Goal: Task Accomplishment & Management: Manage account settings

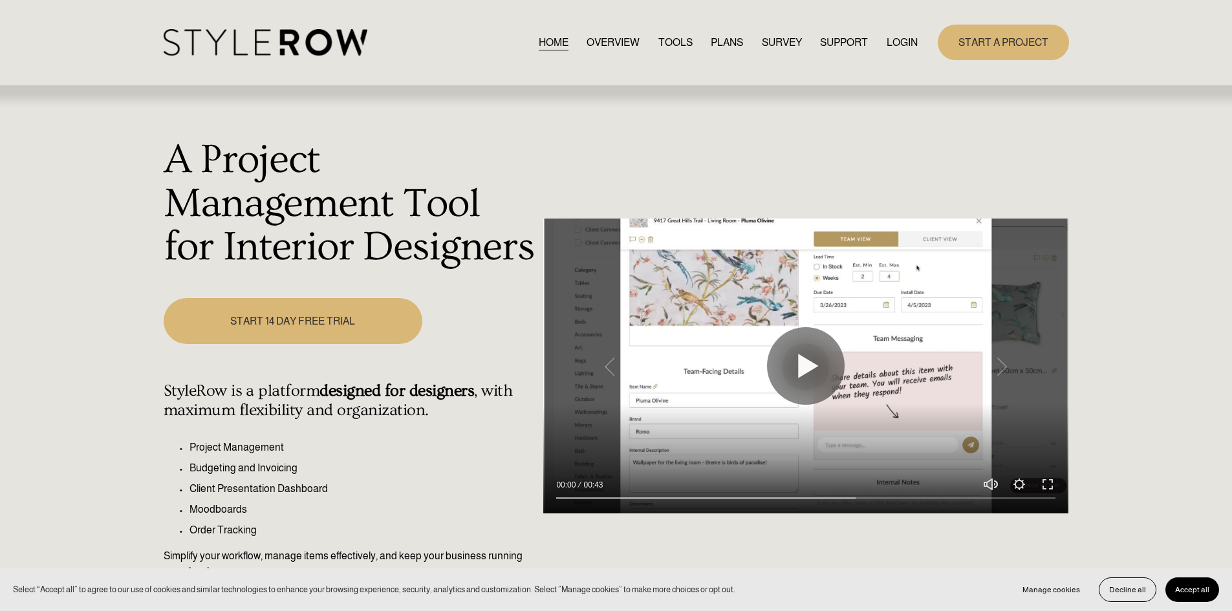
click at [910, 41] on link "LOGIN" at bounding box center [902, 42] width 31 height 17
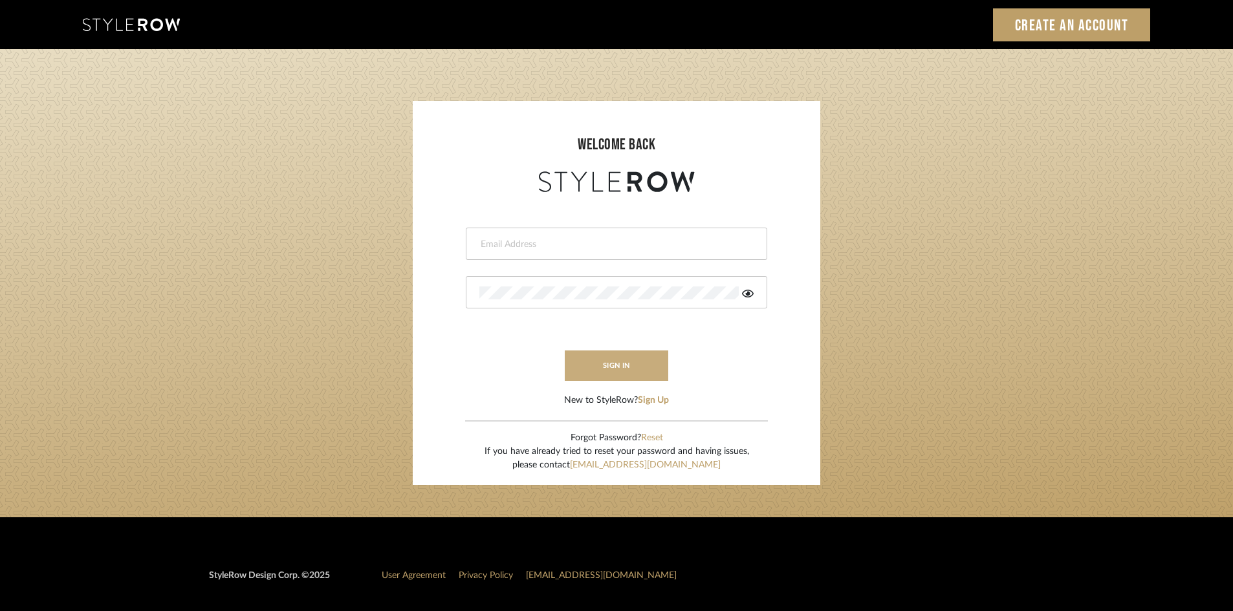
type input "lewisrosedesign@gmail.com"
click at [634, 369] on button "sign in" at bounding box center [616, 366] width 103 height 30
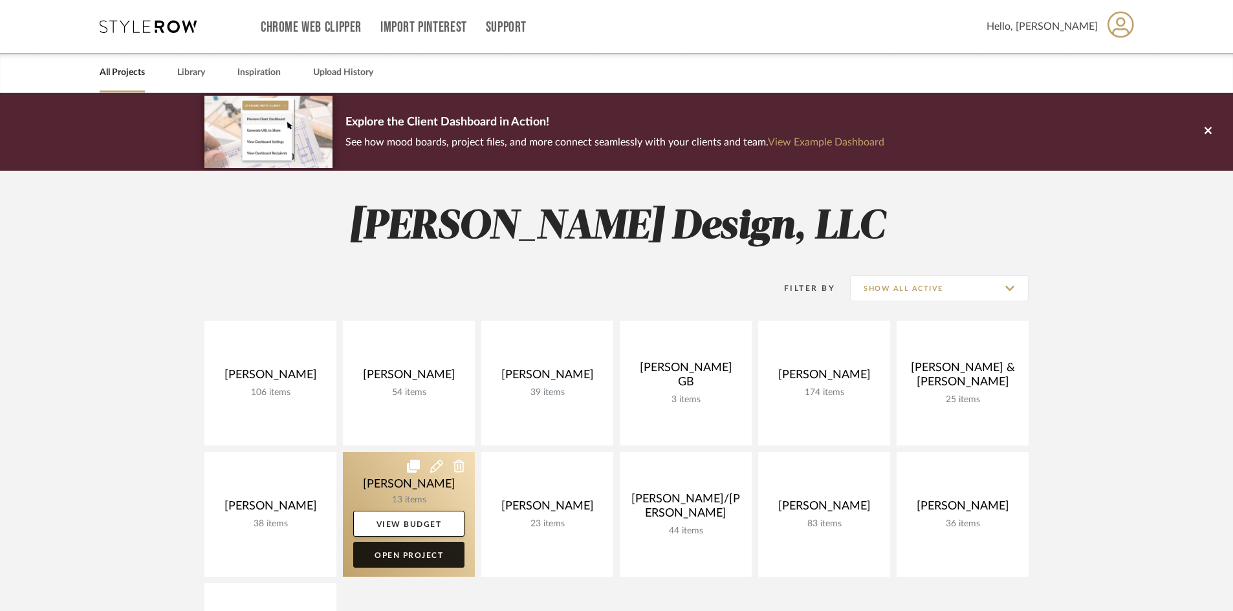
click at [436, 559] on link "Open Project" at bounding box center [408, 555] width 111 height 26
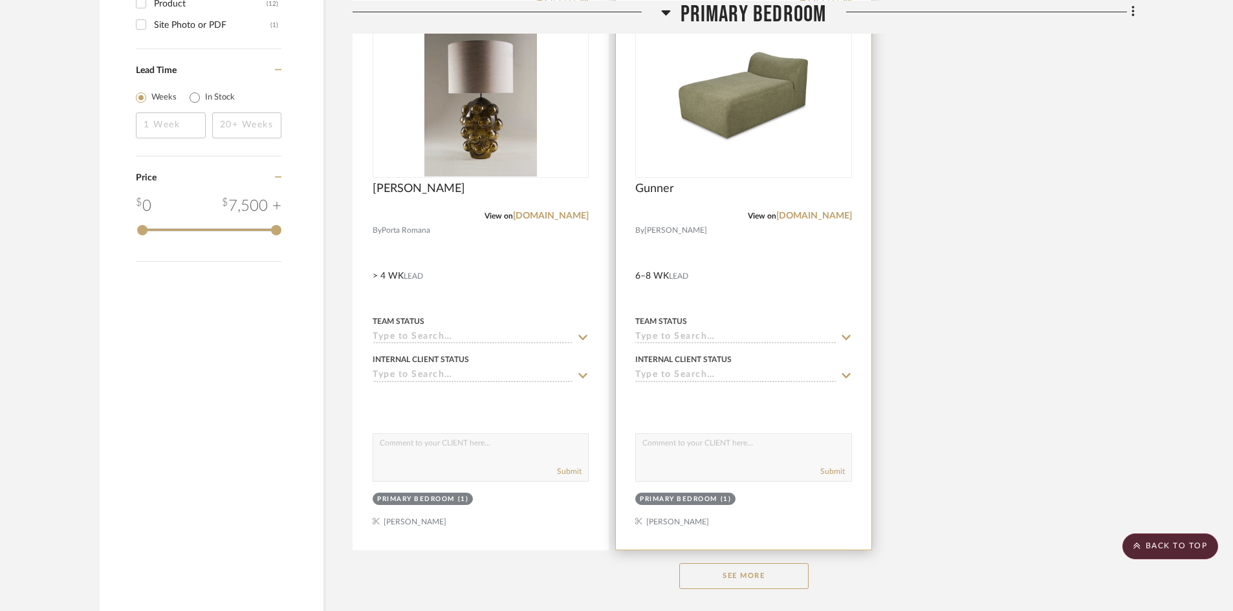
scroll to position [1682, 0]
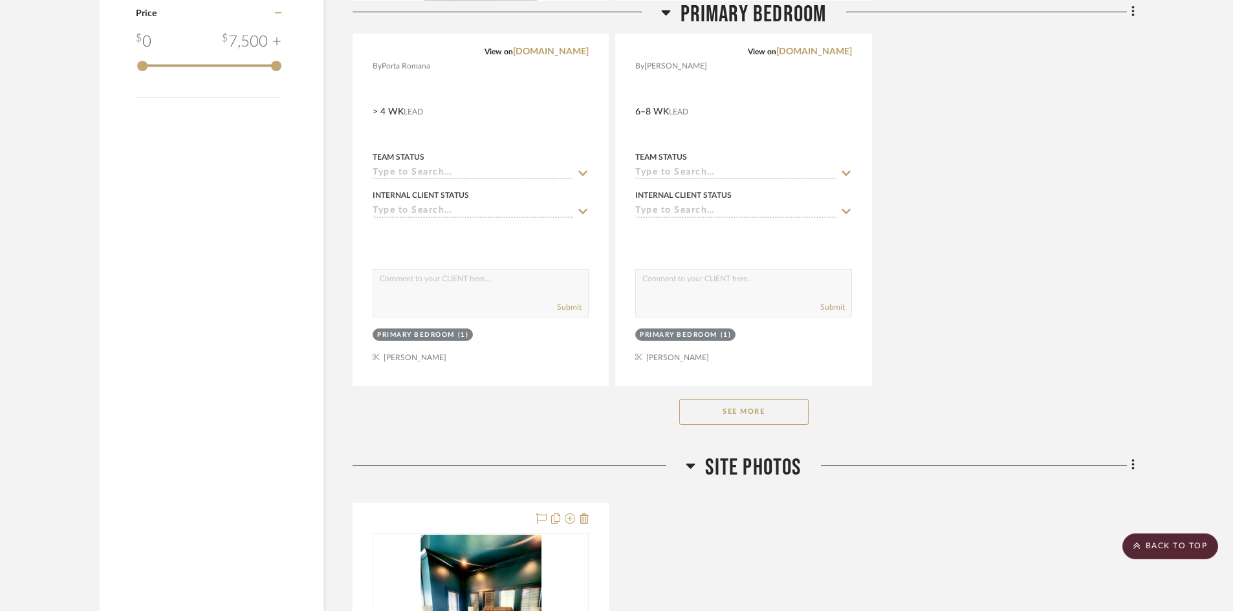
click at [732, 413] on button "See More" at bounding box center [743, 412] width 129 height 26
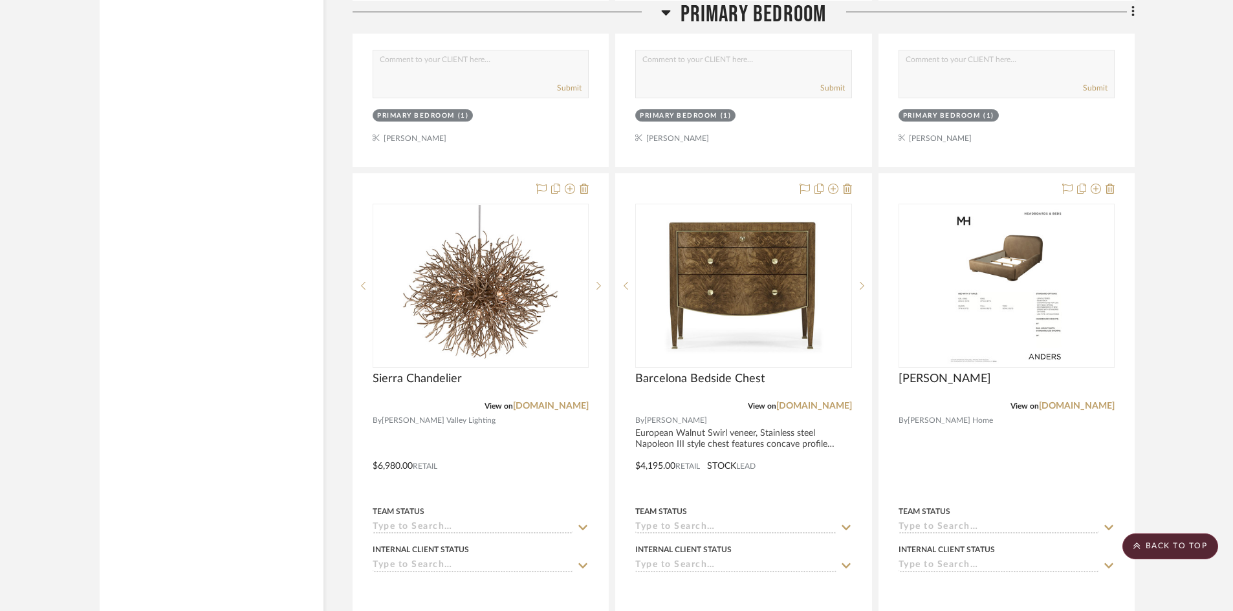
scroll to position [1940, 0]
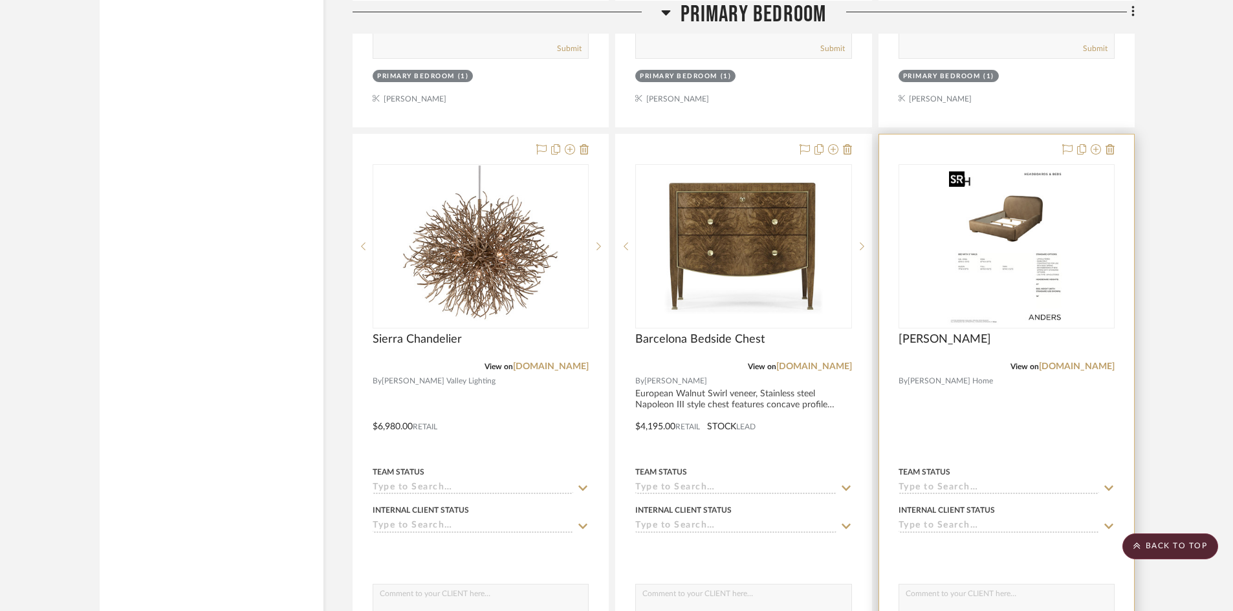
click at [1025, 257] on img "0" at bounding box center [1006, 247] width 125 height 162
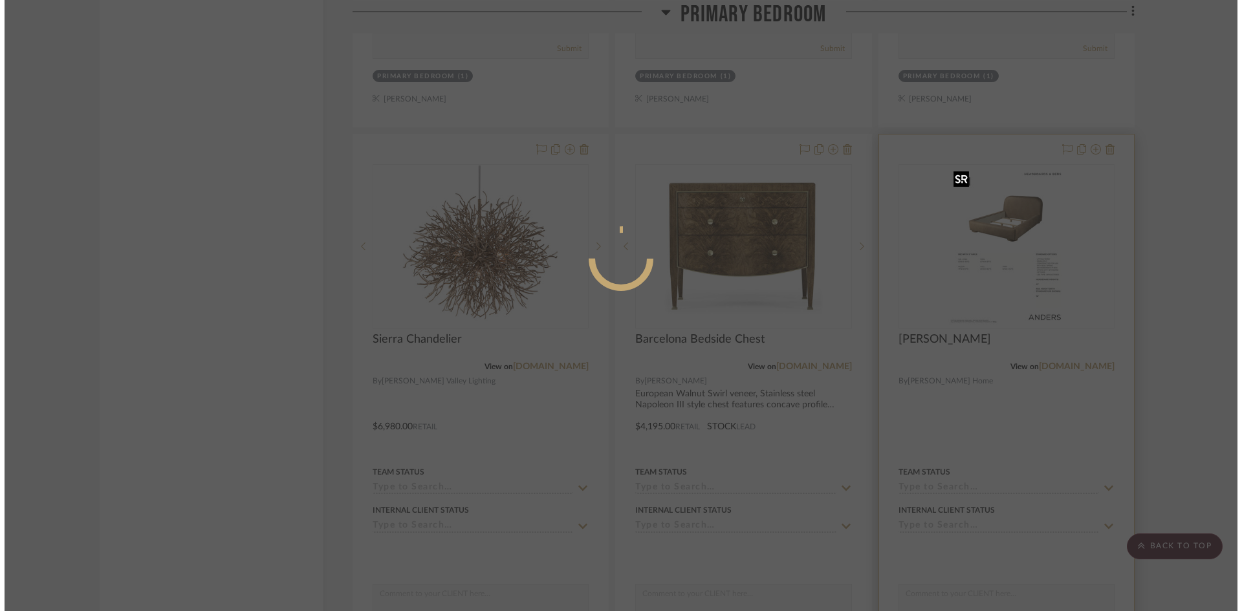
scroll to position [0, 0]
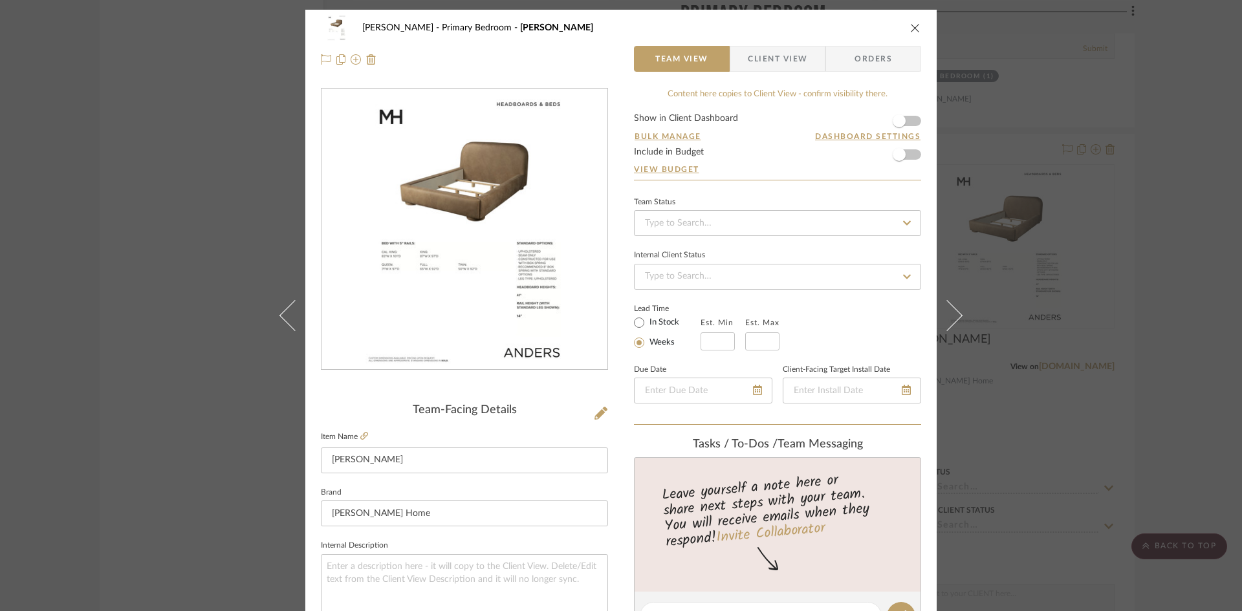
click at [520, 256] on img "0" at bounding box center [464, 229] width 217 height 281
